Goal: Transaction & Acquisition: Purchase product/service

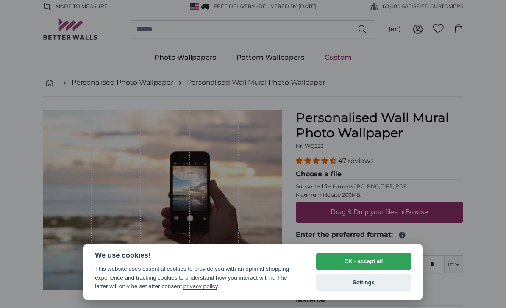
select select "**"
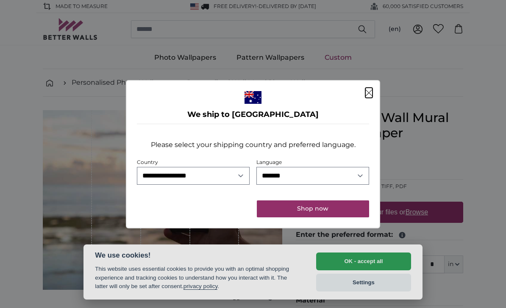
click at [334, 213] on button "Shop now" at bounding box center [313, 208] width 112 height 17
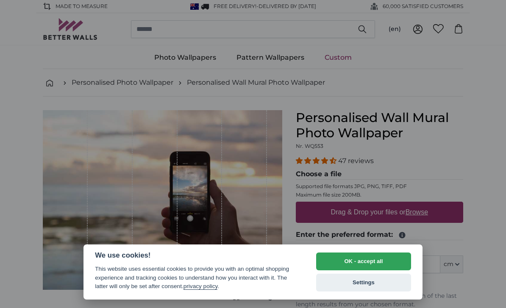
click at [380, 259] on button "OK - accept all" at bounding box center [363, 262] width 95 height 18
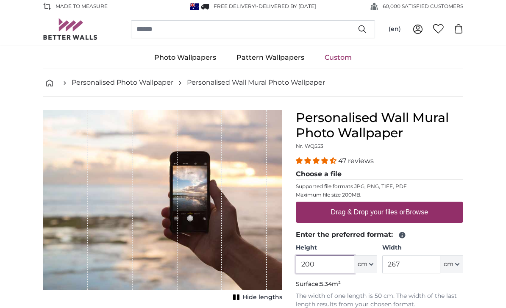
scroll to position [19, 0]
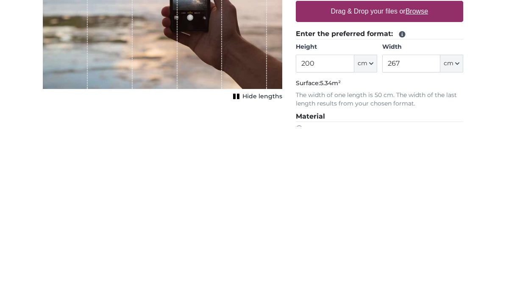
click at [470, 93] on div "Personalised Wall Mural Photo Wallpaper Nr. WQ553 47 reviews Choose a file Supp…" at bounding box center [379, 289] width 181 height 397
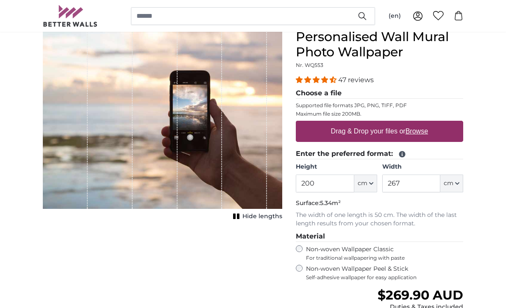
scroll to position [78, 0]
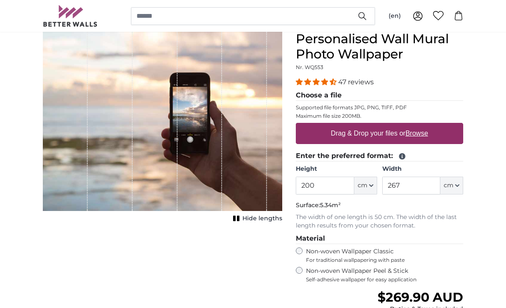
click at [421, 137] on u "Browse" at bounding box center [417, 133] width 22 height 7
click at [421, 126] on input "Drag & Drop your files or Browse" at bounding box center [379, 124] width 167 height 3
type input "**********"
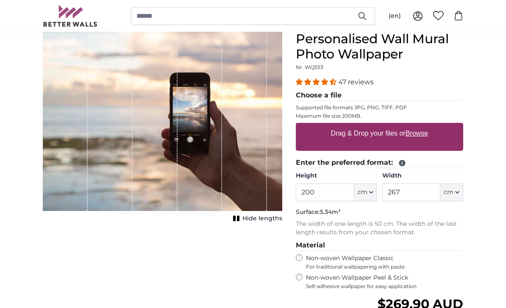
scroll to position [79, 0]
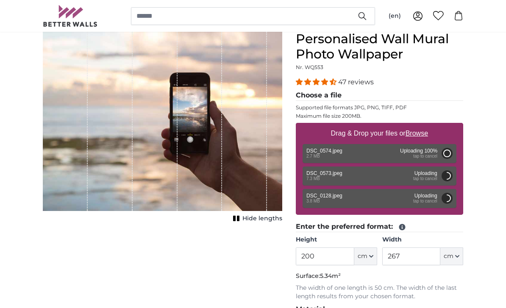
type input "236"
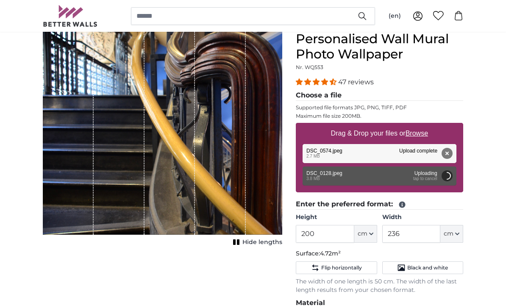
click at [448, 155] on button "Remove" at bounding box center [447, 153] width 11 height 11
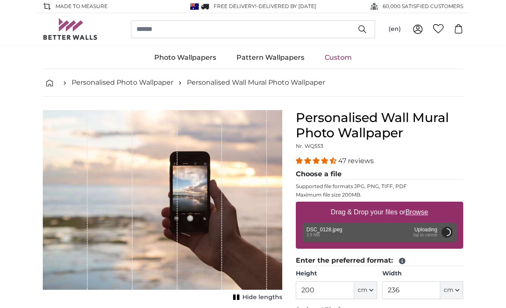
click at [320, 234] on div "Remove Retry Remove Upload Cancel Retry Remove DSC_0128.jpeg edit 3.8 MB Upload…" at bounding box center [380, 232] width 154 height 19
click at [450, 235] on button "Cancel" at bounding box center [447, 232] width 11 height 11
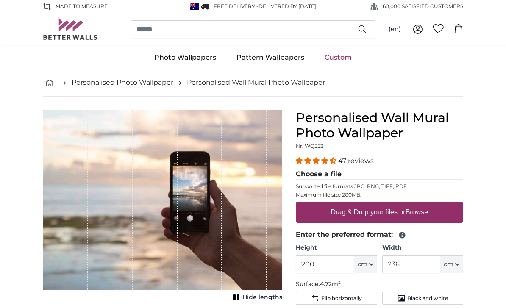
click at [422, 218] on label "Drag & Drop your files or Browse" at bounding box center [380, 212] width 104 height 17
click at [422, 204] on input "Drag & Drop your files or Browse" at bounding box center [379, 203] width 167 height 3
type input "**********"
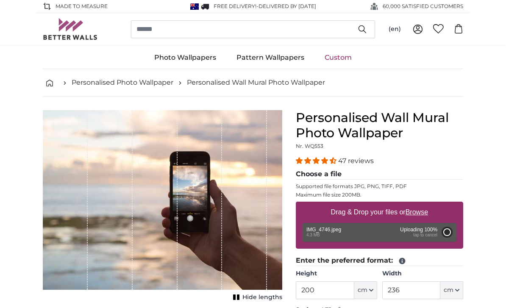
type input "160"
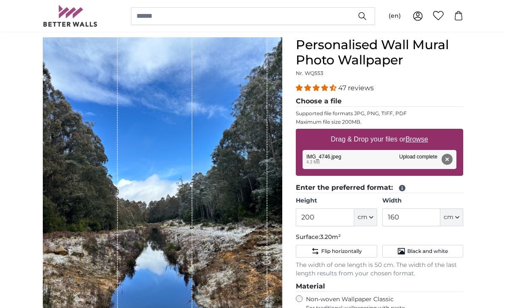
scroll to position [72, 0]
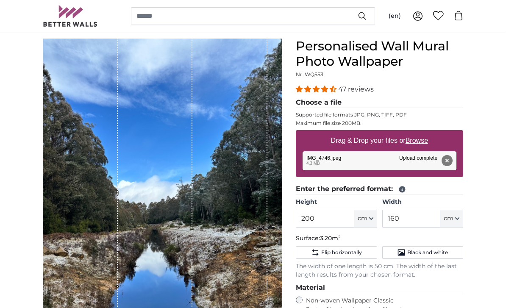
click at [450, 162] on button "Remove" at bounding box center [447, 160] width 11 height 11
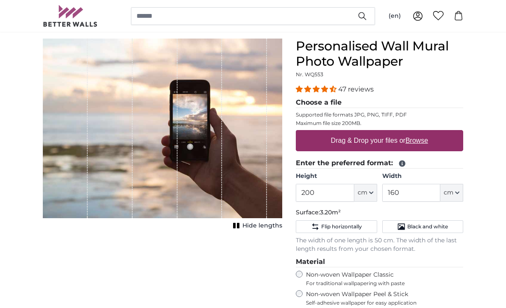
click at [422, 141] on u "Browse" at bounding box center [417, 140] width 22 height 7
click at [422, 133] on input "Drag & Drop your files or Browse" at bounding box center [379, 131] width 167 height 3
type input "**********"
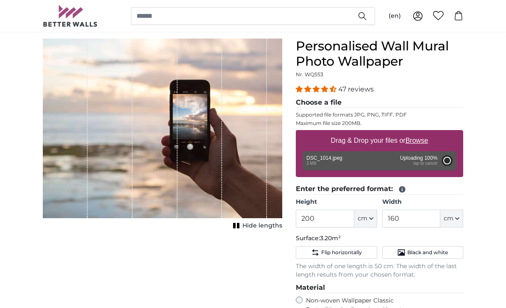
type input "302"
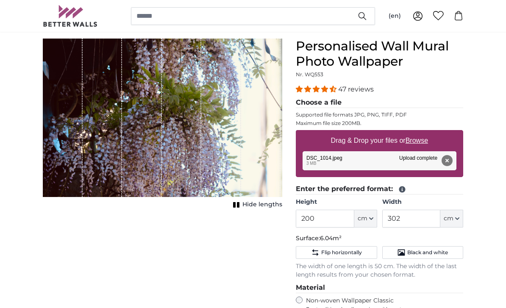
click at [451, 160] on button "Remove" at bounding box center [447, 160] width 11 height 11
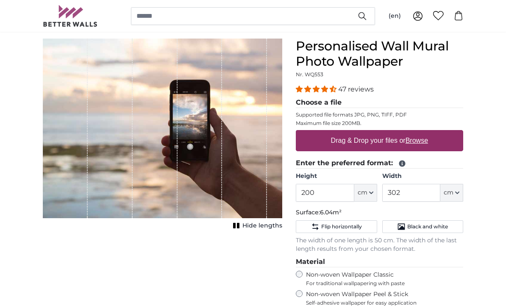
click at [423, 144] on u "Browse" at bounding box center [417, 140] width 22 height 7
click at [423, 133] on input "Drag & Drop your files or Browse" at bounding box center [379, 131] width 167 height 3
click at [420, 144] on u "Browse" at bounding box center [417, 140] width 22 height 7
click at [420, 133] on input "Drag & Drop your files or Browse" at bounding box center [379, 131] width 167 height 3
type input "**********"
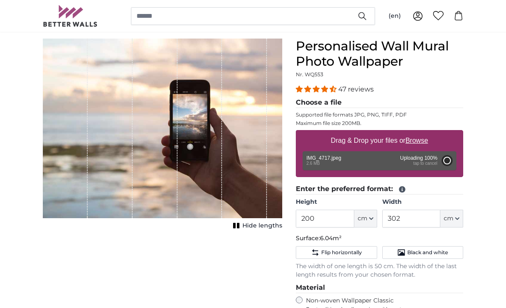
type input "150"
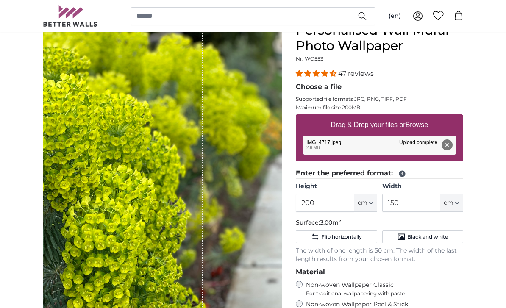
scroll to position [89, 0]
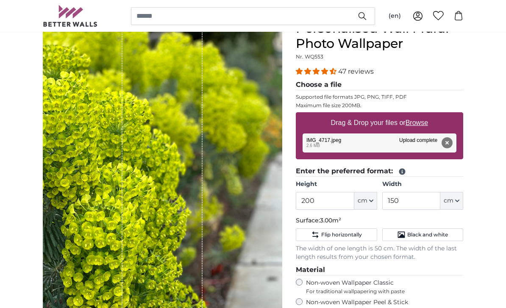
click at [451, 140] on button "Remove" at bounding box center [447, 142] width 11 height 11
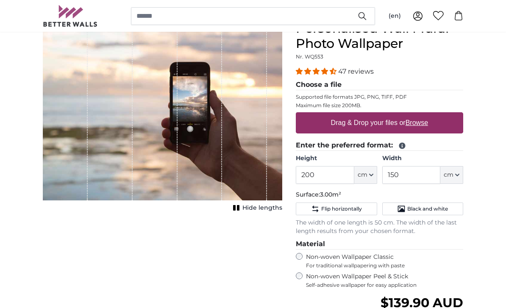
click at [421, 124] on u "Browse" at bounding box center [417, 122] width 22 height 7
click at [421, 115] on input "Drag & Drop your files or Browse" at bounding box center [379, 113] width 167 height 3
type input "**********"
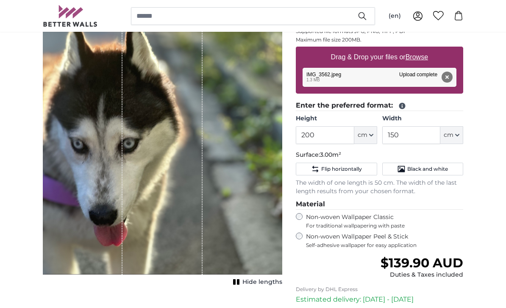
scroll to position [155, 0]
click at [451, 75] on button "Remove" at bounding box center [447, 77] width 11 height 11
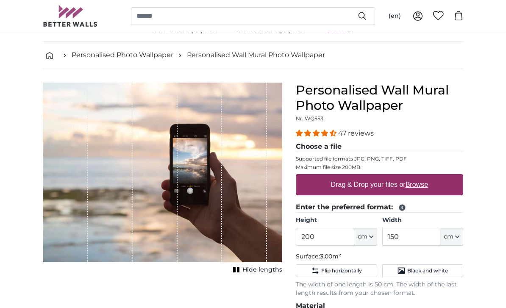
scroll to position [27, 0]
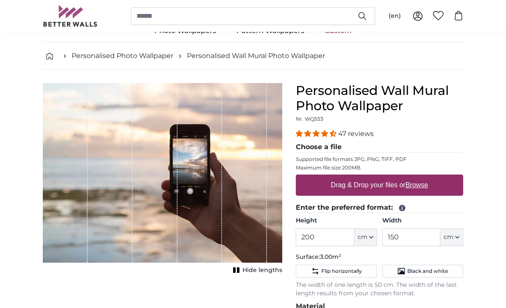
click at [420, 183] on u "Browse" at bounding box center [417, 185] width 22 height 7
click at [420, 178] on input "Drag & Drop your files or Browse" at bounding box center [379, 176] width 167 height 3
type input "**********"
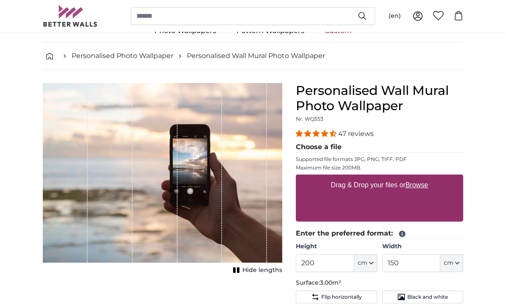
scroll to position [27, 0]
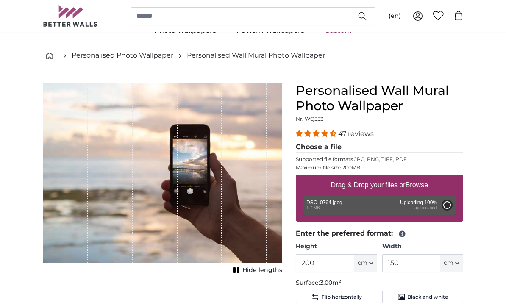
type input "390"
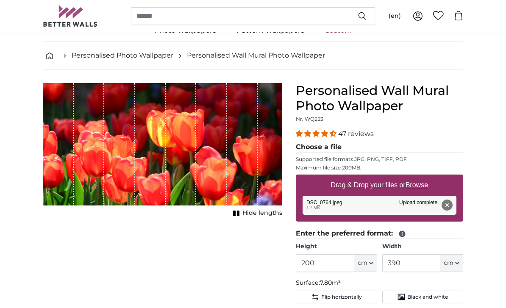
click at [448, 204] on button "Remove" at bounding box center [447, 205] width 11 height 11
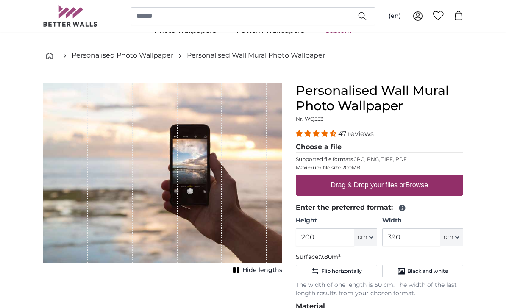
click at [423, 184] on u "Browse" at bounding box center [417, 184] width 22 height 7
click at [423, 177] on input "Drag & Drop your files or Browse" at bounding box center [379, 176] width 167 height 3
type input "**********"
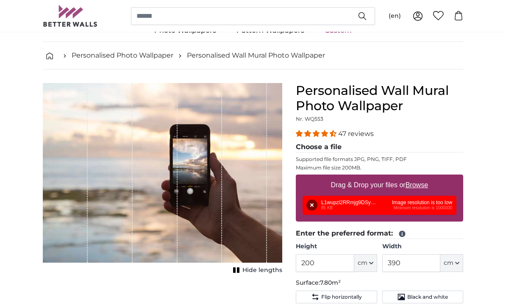
click at [314, 204] on button "Remove" at bounding box center [311, 205] width 11 height 11
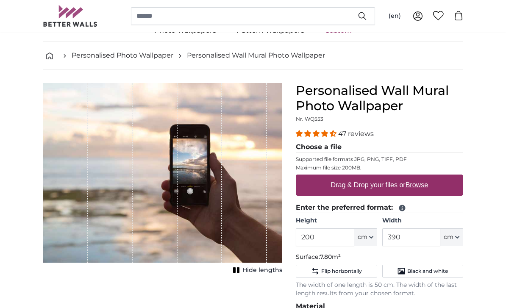
click at [420, 185] on u "Browse" at bounding box center [417, 184] width 22 height 7
click at [420, 177] on input "Drag & Drop your files or Browse" at bounding box center [379, 176] width 167 height 3
type input "**********"
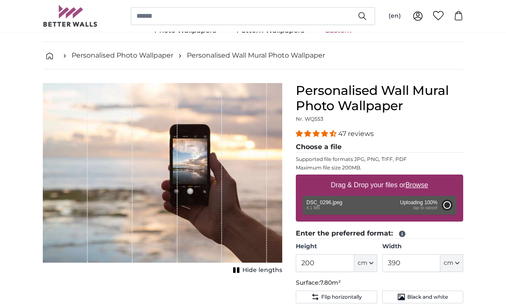
type input "302"
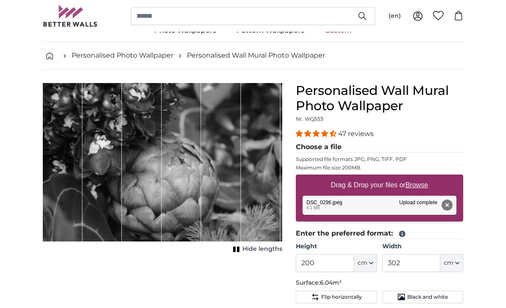
click at [449, 206] on button "Remove" at bounding box center [447, 205] width 11 height 11
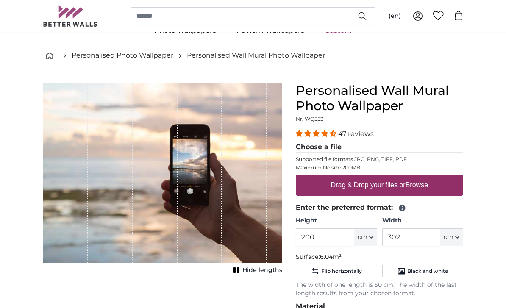
click at [421, 188] on u "Browse" at bounding box center [417, 184] width 22 height 7
click at [421, 177] on input "Drag & Drop your files or Browse" at bounding box center [379, 176] width 167 height 3
click at [424, 187] on u "Browse" at bounding box center [417, 184] width 22 height 7
click at [424, 177] on input "Drag & Drop your files or Browse" at bounding box center [379, 176] width 167 height 3
type input "**********"
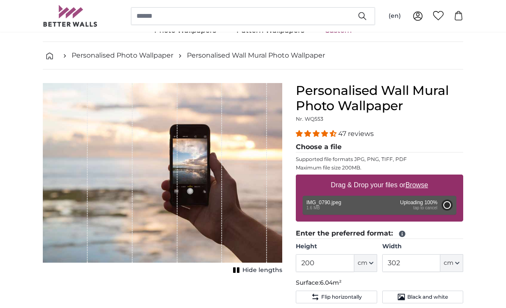
type input "150"
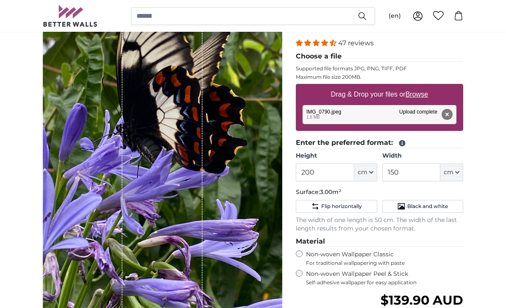
scroll to position [117, 0]
click at [448, 117] on button "Remove" at bounding box center [447, 114] width 11 height 11
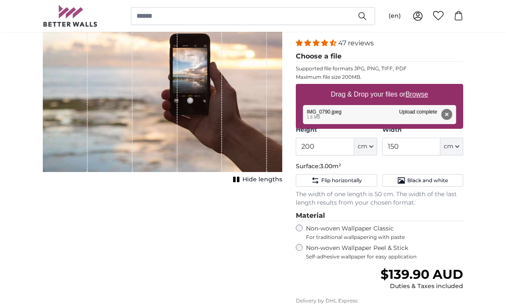
scroll to position [118, 0]
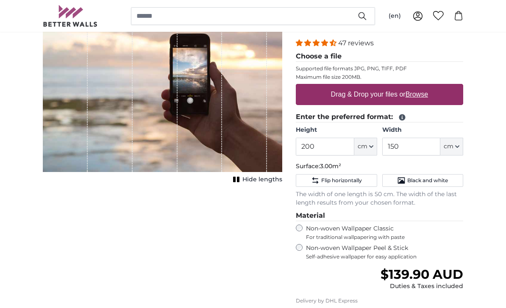
click at [426, 96] on u "Browse" at bounding box center [417, 94] width 22 height 7
click at [426, 86] on input "Drag & Drop your files or Browse" at bounding box center [379, 85] width 167 height 3
type input "**********"
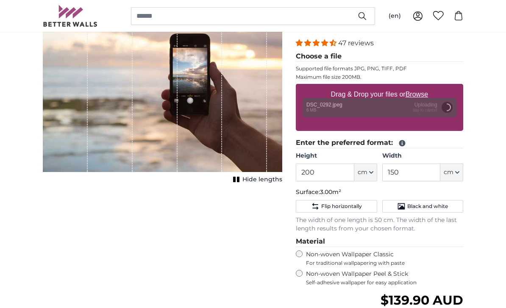
scroll to position [118, 0]
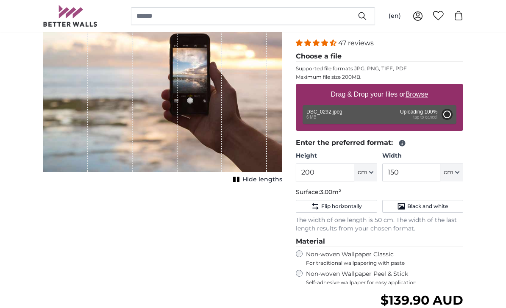
type input "302"
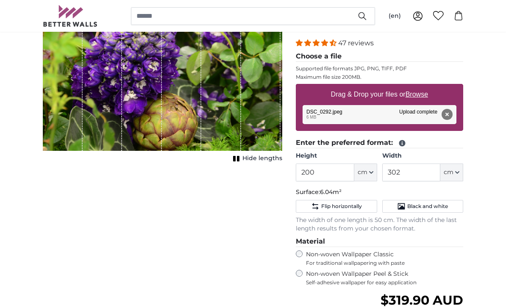
click at [354, 204] on span "Flip horizontally" at bounding box center [341, 206] width 41 height 7
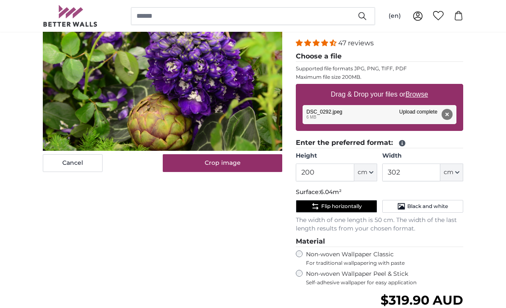
click at [362, 207] on span "Flip horizontally" at bounding box center [341, 206] width 41 height 7
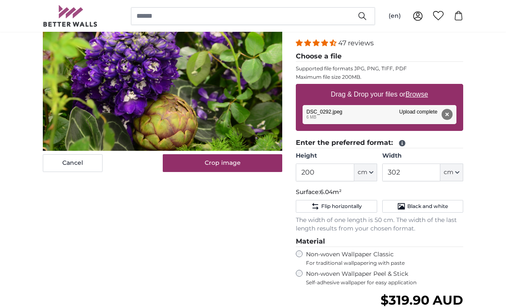
click at [362, 209] on span "Flip horizontally" at bounding box center [341, 206] width 41 height 7
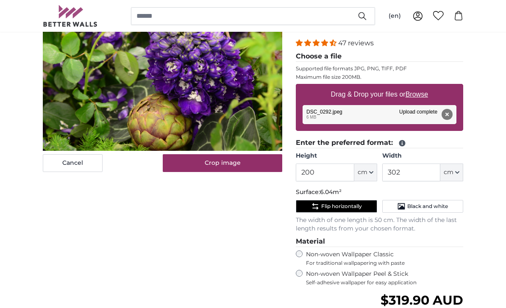
click at [363, 212] on button "Flip horizontally" at bounding box center [336, 206] width 81 height 13
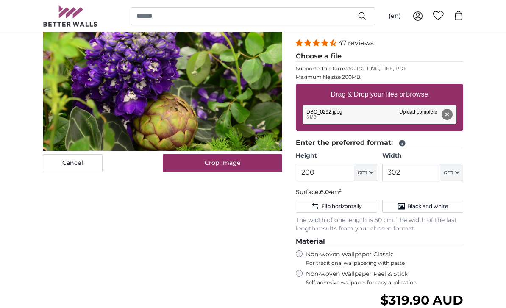
click at [436, 209] on span "Black and white" at bounding box center [427, 206] width 41 height 7
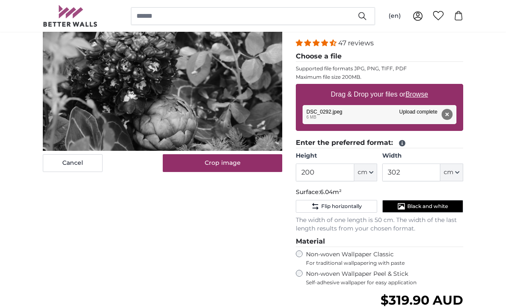
click at [351, 207] on span "Flip horizontally" at bounding box center [341, 206] width 41 height 7
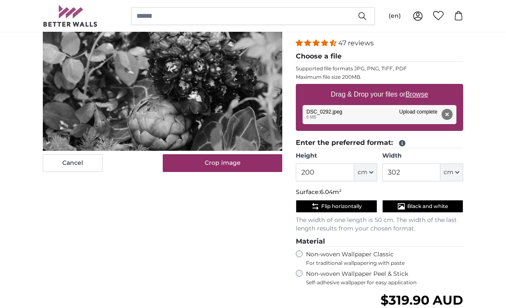
click at [429, 205] on span "Black and white" at bounding box center [427, 206] width 41 height 7
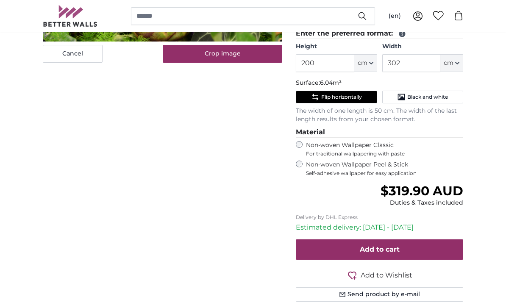
scroll to position [228, 0]
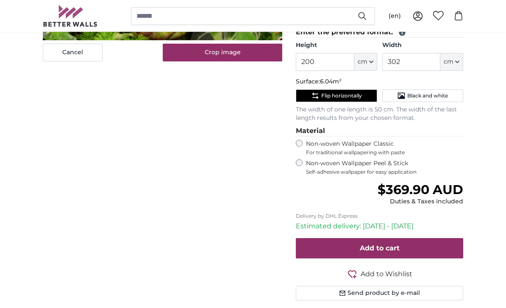
scroll to position [228, 0]
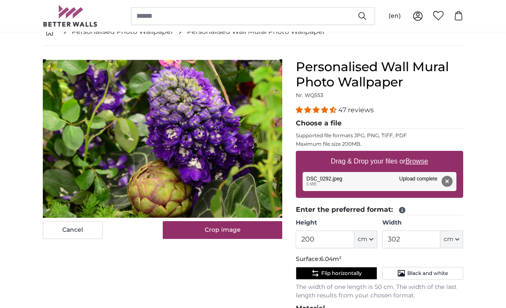
scroll to position [50, 0]
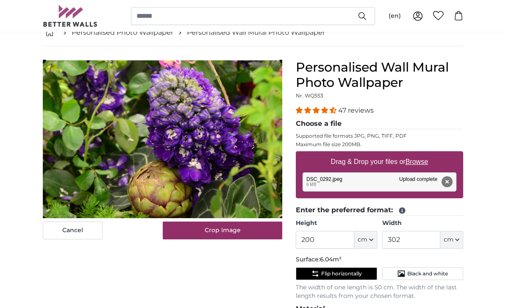
click at [451, 182] on button "Remove" at bounding box center [447, 182] width 11 height 11
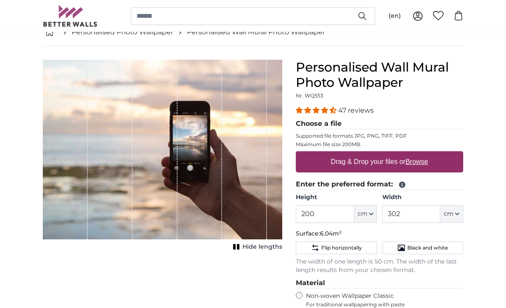
click at [426, 159] on u "Browse" at bounding box center [417, 161] width 22 height 7
click at [426, 154] on input "Drag & Drop your files or Browse" at bounding box center [379, 152] width 167 height 3
type input "**********"
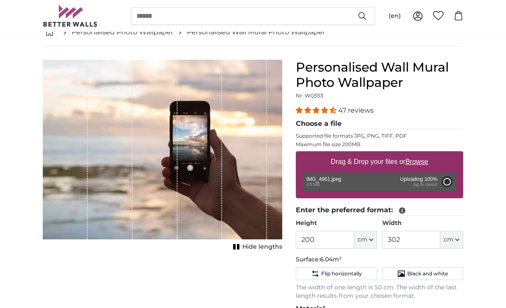
type input "150"
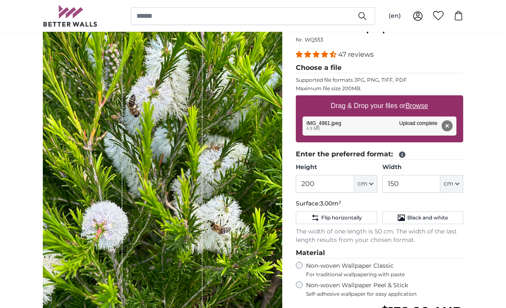
scroll to position [106, 0]
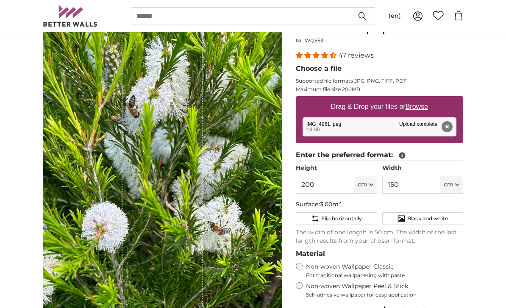
click at [447, 130] on button "Remove" at bounding box center [447, 126] width 11 height 11
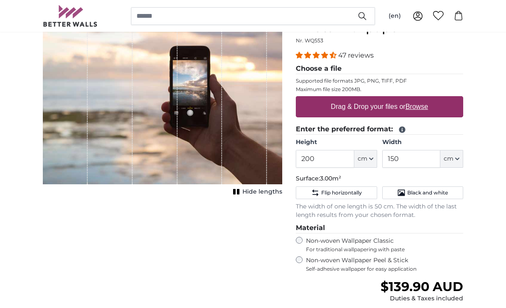
click at [427, 108] on u "Browse" at bounding box center [417, 106] width 22 height 7
click at [427, 99] on input "Drag & Drop your files or Browse" at bounding box center [379, 97] width 167 height 3
click at [423, 111] on label "Drag & Drop your files or Browse" at bounding box center [380, 106] width 104 height 17
click at [423, 99] on input "Drag & Drop your files or Browse" at bounding box center [379, 97] width 167 height 3
type input "**********"
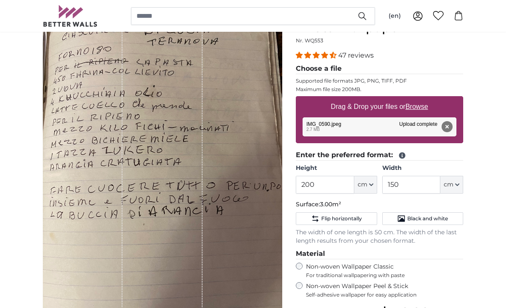
click at [450, 131] on button "Remove" at bounding box center [447, 126] width 11 height 11
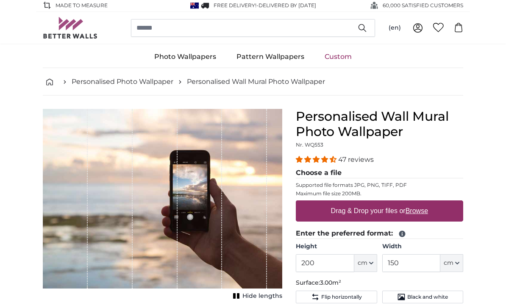
scroll to position [0, 0]
